Goal: Task Accomplishment & Management: Use online tool/utility

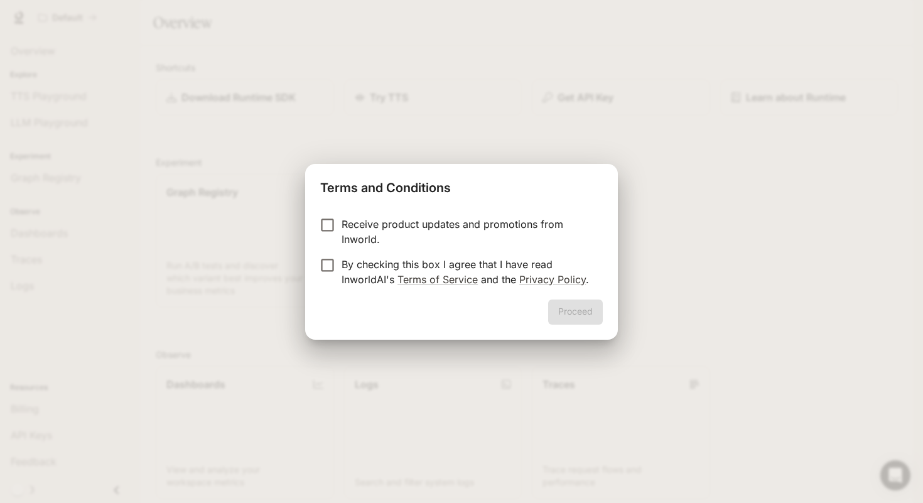
click at [519, 271] on p "By checking this box I agree that I have read InworldAI's Terms of Service and …" at bounding box center [467, 272] width 251 height 30
click at [579, 313] on button "Proceed" at bounding box center [575, 312] width 55 height 25
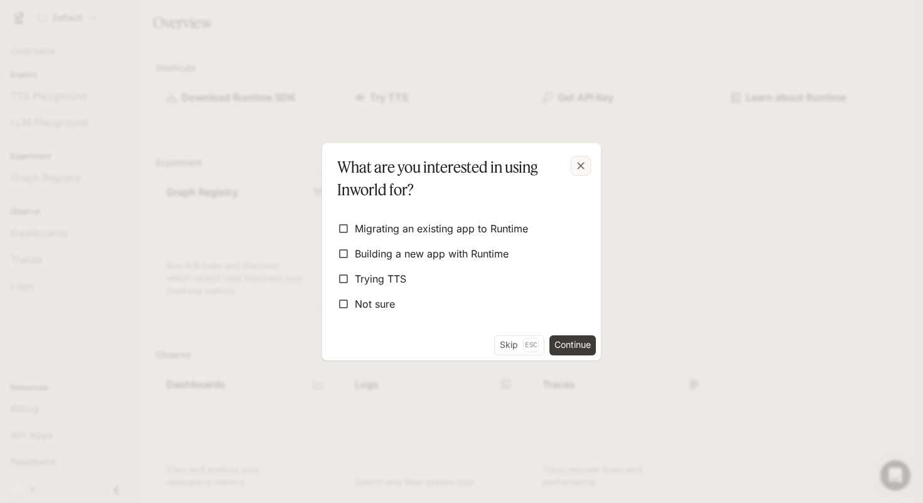
click at [581, 168] on icon "button" at bounding box center [581, 165] width 13 height 13
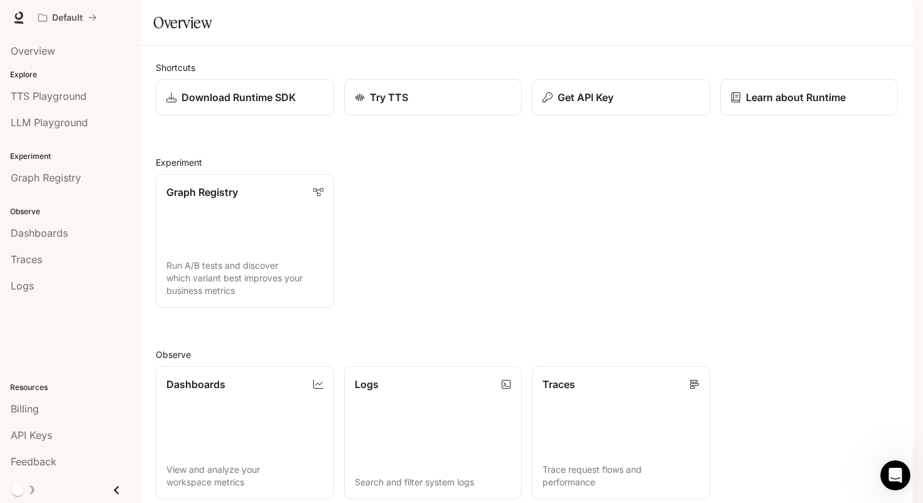
scroll to position [246, 0]
click at [92, 181] on div "Graph Registry" at bounding box center [70, 177] width 119 height 15
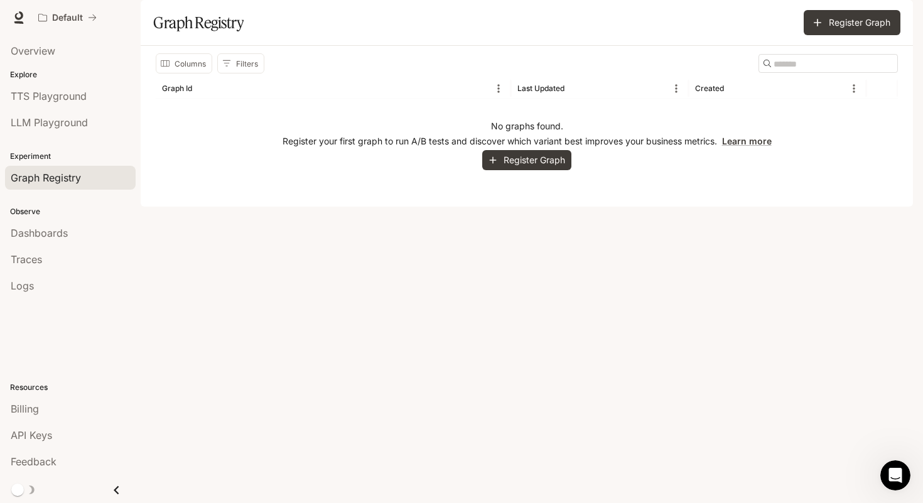
click at [529, 192] on div "No graphs found. Register your first graph to run A/B tests and discover which …" at bounding box center [527, 145] width 742 height 93
click at [831, 35] on button "Register Graph" at bounding box center [852, 22] width 97 height 25
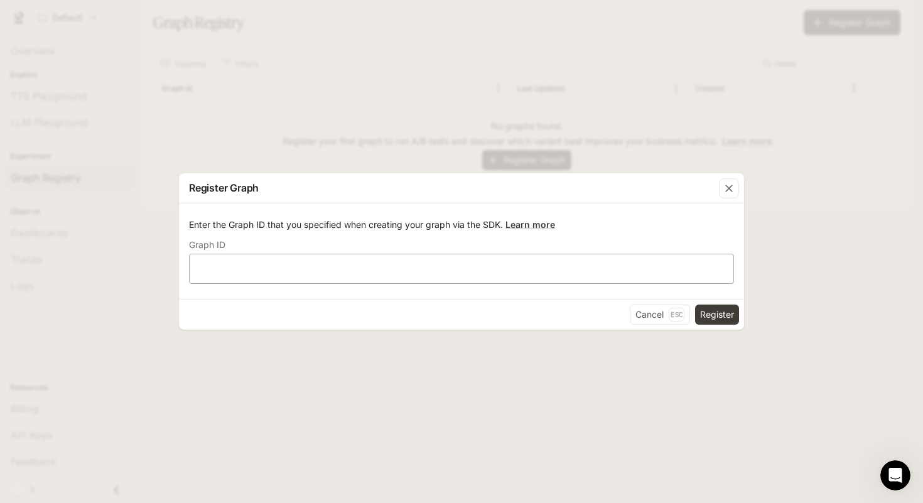
click at [680, 262] on div "​" at bounding box center [461, 269] width 545 height 30
click at [731, 183] on icon "button" at bounding box center [729, 188] width 13 height 13
